Goal: Task Accomplishment & Management: Complete application form

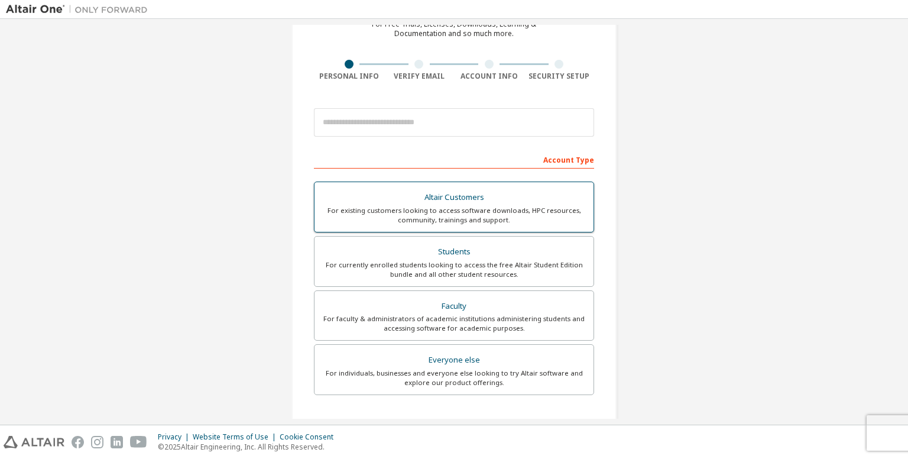
scroll to position [118, 0]
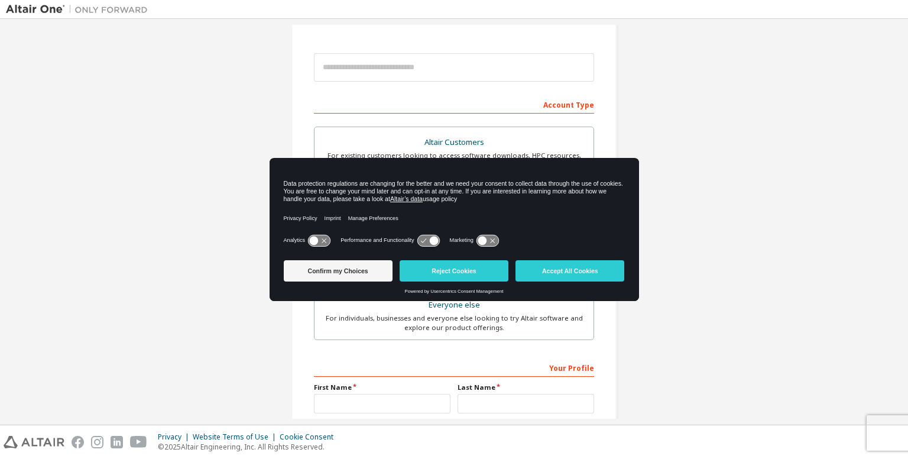
click at [426, 215] on div "Privacy Policy Imprint Manage Preferences" at bounding box center [454, 218] width 341 height 27
click at [345, 270] on button "Confirm my Choices" at bounding box center [338, 270] width 109 height 21
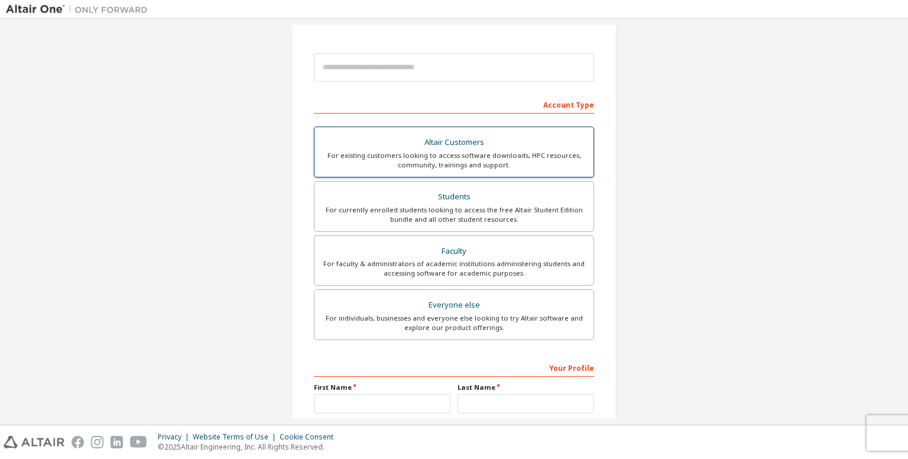
click at [416, 135] on div "Altair Customers" at bounding box center [454, 142] width 265 height 17
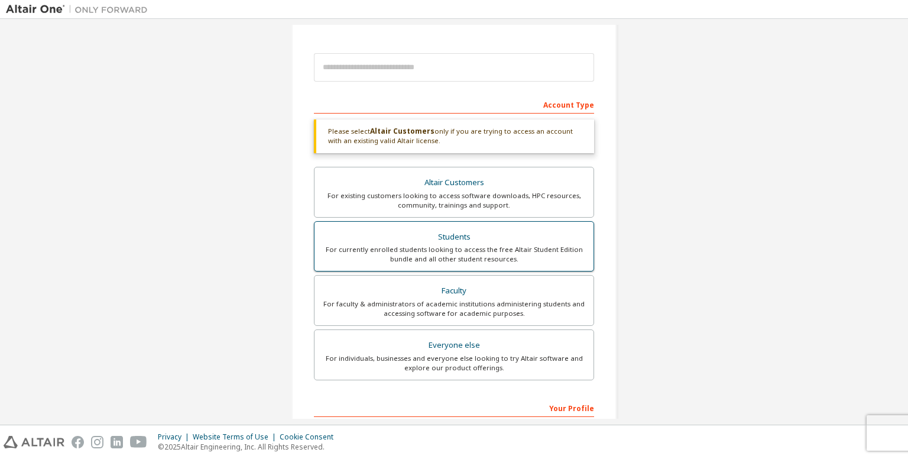
click at [407, 257] on div "For currently enrolled students looking to access the free Altair Student Editi…" at bounding box center [454, 254] width 265 height 19
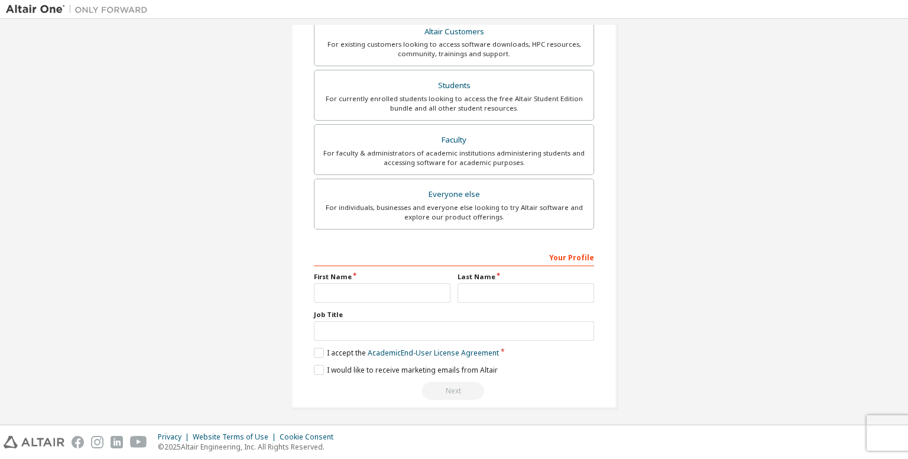
scroll to position [260, 0]
click at [382, 291] on input "text" at bounding box center [382, 293] width 137 height 20
type input "******"
type input "*****"
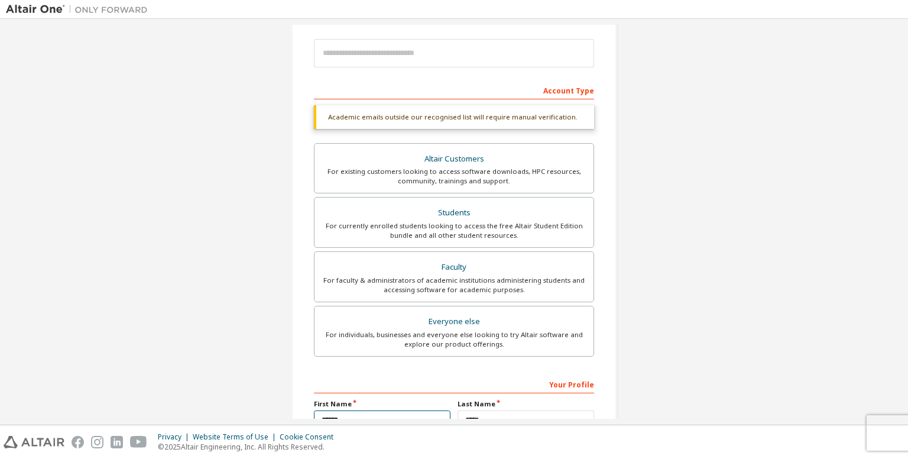
scroll to position [0, 0]
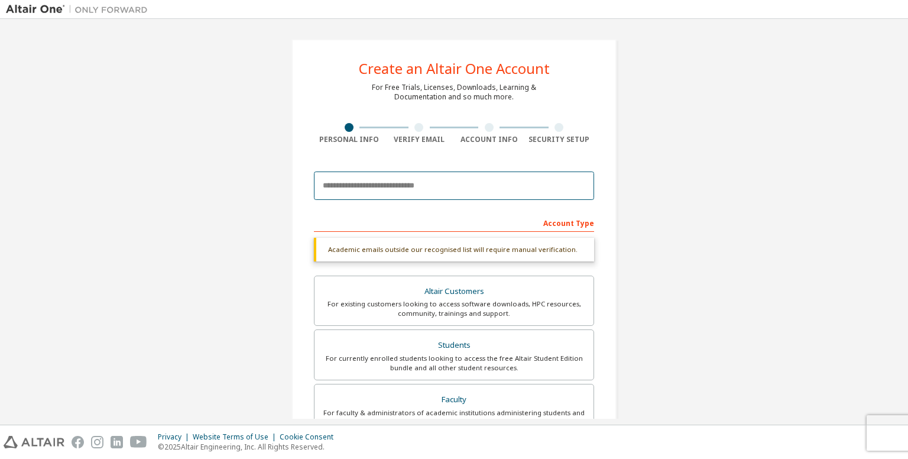
click at [410, 190] on input "email" at bounding box center [454, 185] width 280 height 28
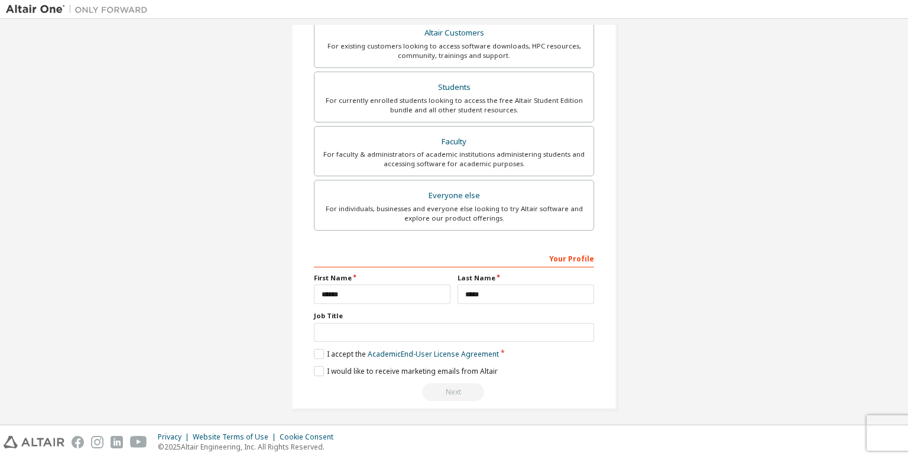
scroll to position [229, 0]
type input "**********"
click at [385, 329] on input "text" at bounding box center [454, 331] width 280 height 20
click at [314, 347] on label "I accept the Academic End-User License Agreement" at bounding box center [406, 352] width 185 height 10
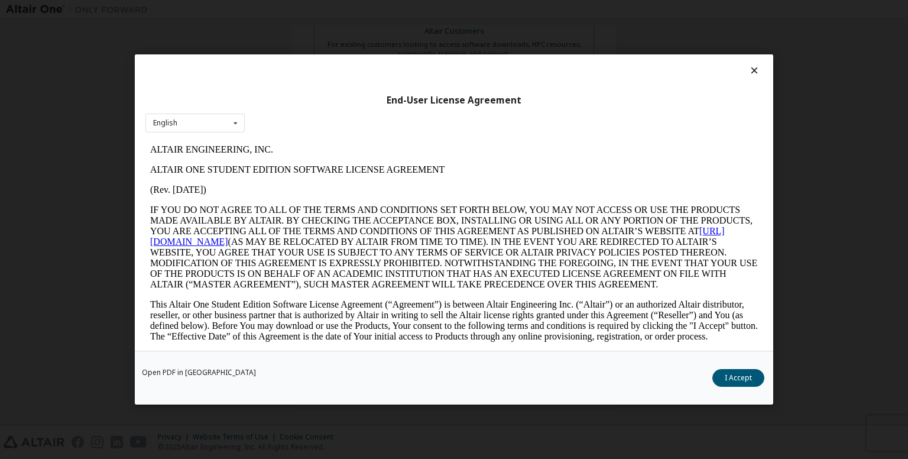
scroll to position [0, 0]
click at [738, 370] on button "I Accept" at bounding box center [738, 378] width 52 height 18
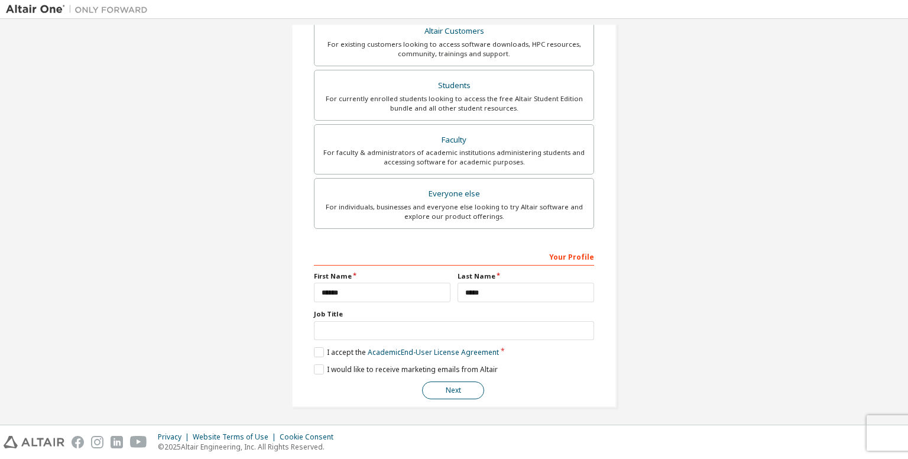
click at [437, 382] on button "Next" at bounding box center [453, 390] width 62 height 18
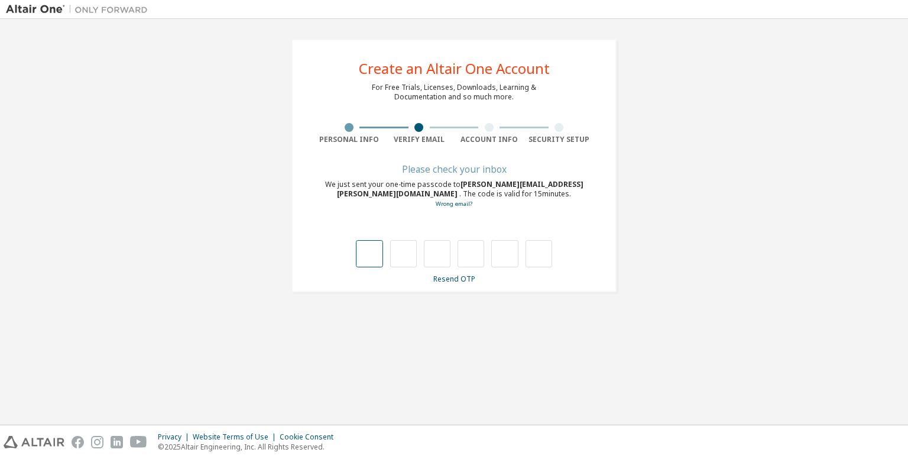
type input "*"
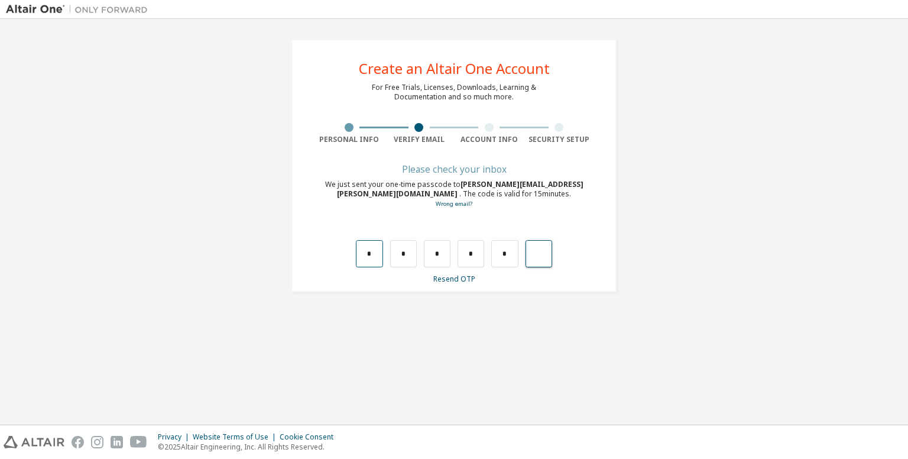
type input "*"
